Goal: Check status: Check status

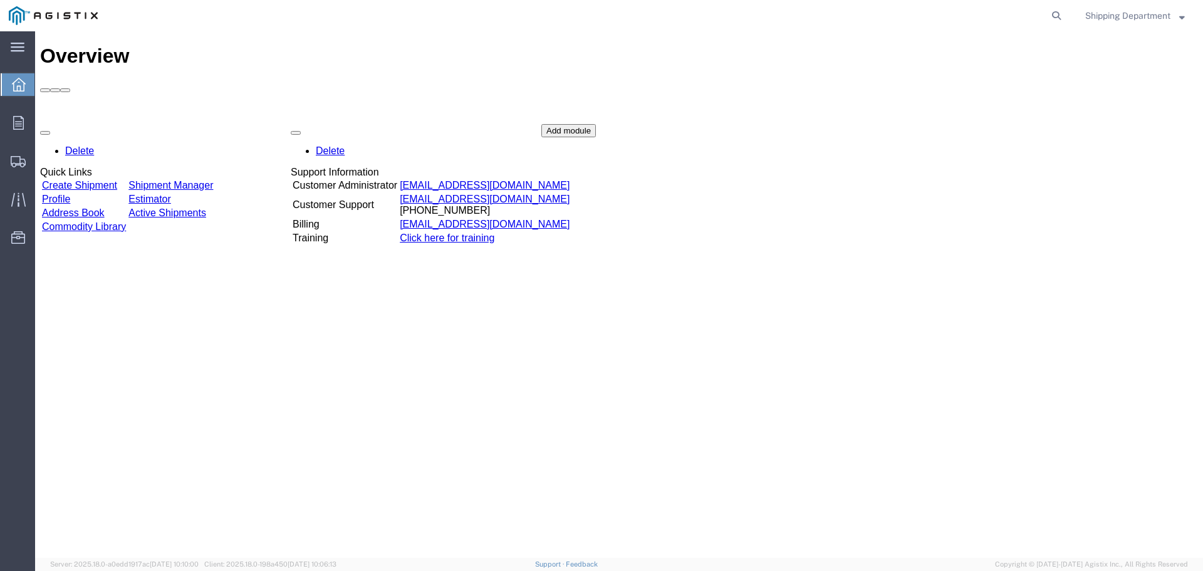
click at [213, 180] on link "Shipment Manager" at bounding box center [170, 185] width 85 height 11
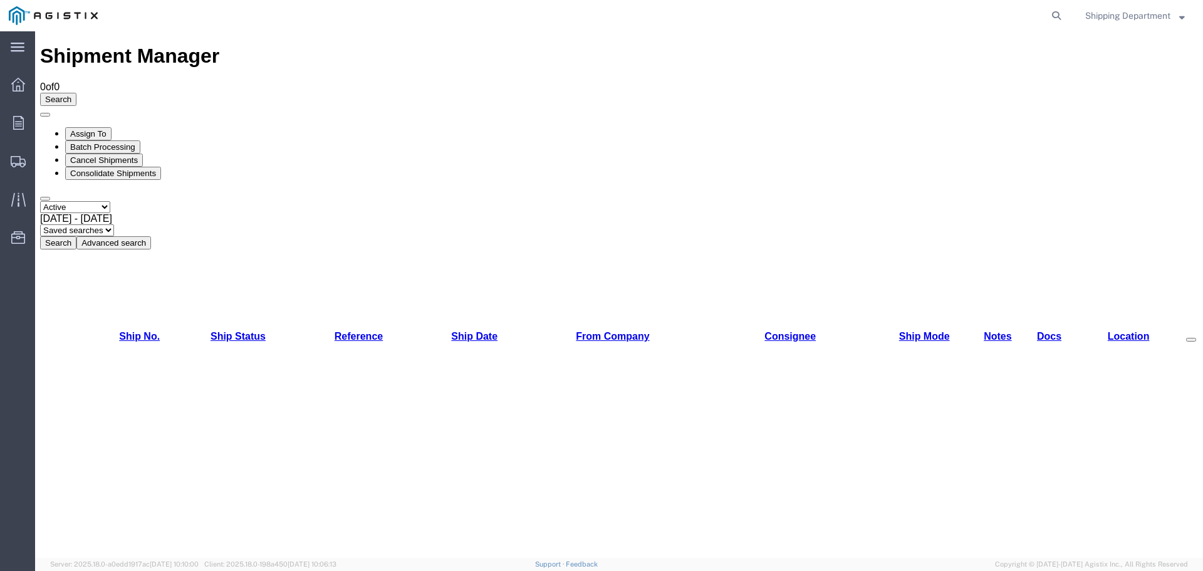
click at [110, 201] on select "Select status Active All Shipments Approved Booked Canceled Delivered Denied Ne…" at bounding box center [75, 207] width 70 height 12
select select "ALL"
click at [40, 201] on select "Select status Active All Shipments Approved Booked Canceled Delivered Denied Ne…" at bounding box center [75, 207] width 70 height 12
click at [76, 236] on button "Search" at bounding box center [58, 242] width 36 height 13
